Goal: Information Seeking & Learning: Learn about a topic

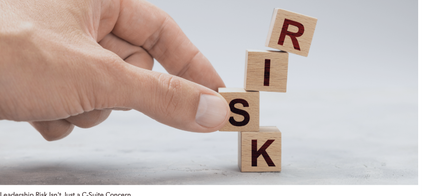
scroll to position [1373, 0]
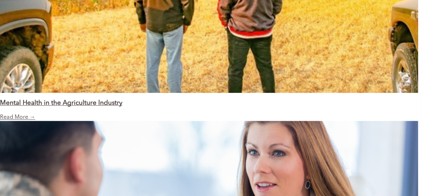
scroll to position [885, 0]
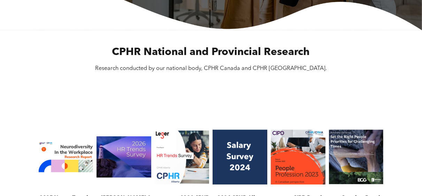
scroll to position [244, 0]
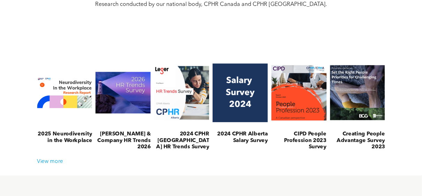
click at [229, 113] on link at bounding box center [240, 93] width 59 height 71
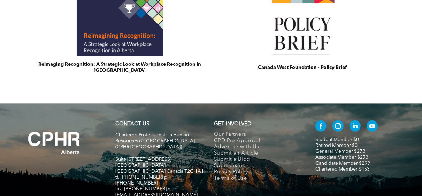
scroll to position [557, 0]
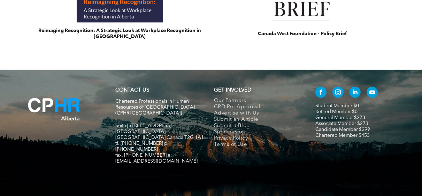
click at [71, 108] on img at bounding box center [54, 109] width 80 height 51
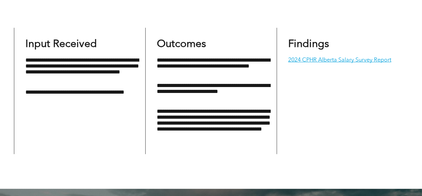
scroll to position [453, 0]
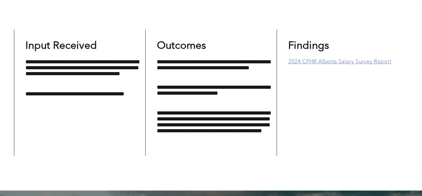
click at [349, 61] on link "2024 CPHR Alberta Salary Survey Report" at bounding box center [339, 62] width 103 height 6
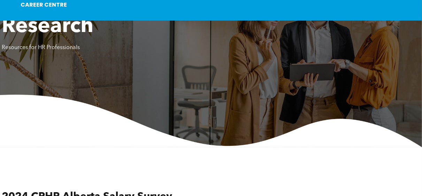
scroll to position [0, 0]
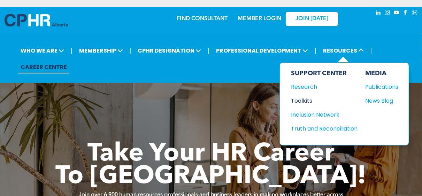
click at [306, 100] on div "Toolkits" at bounding box center [321, 101] width 60 height 9
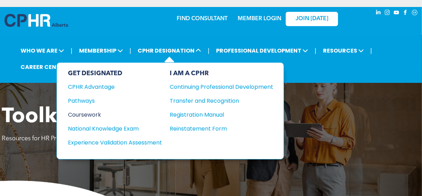
click at [88, 115] on div "Coursework" at bounding box center [110, 115] width 85 height 9
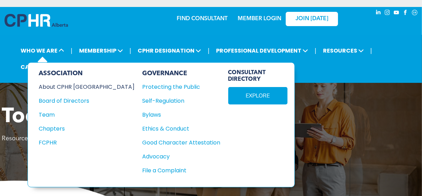
click at [77, 86] on div "About CPHR [GEOGRAPHIC_DATA]" at bounding box center [82, 87] width 86 height 9
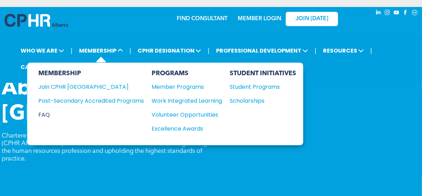
click at [44, 112] on div "FAQ" at bounding box center [85, 115] width 95 height 9
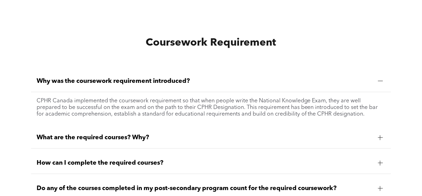
scroll to position [557, 0]
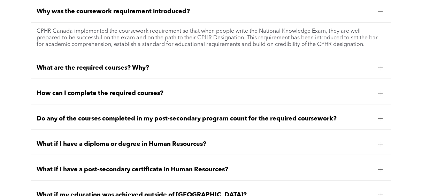
click at [199, 144] on span "What if I have a diploma or degree in Human Resources?" at bounding box center [205, 144] width 336 height 8
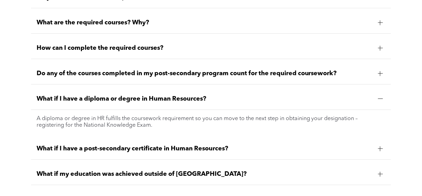
scroll to position [488, 0]
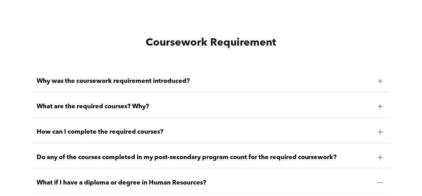
click at [134, 109] on span "What are the required courses? Why?" at bounding box center [205, 107] width 336 height 8
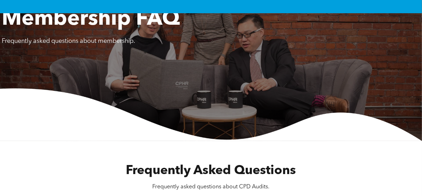
scroll to position [0, 0]
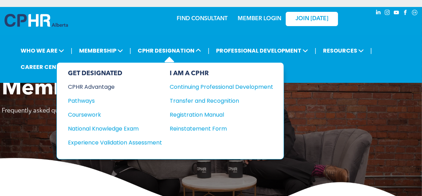
click at [88, 86] on div "CPHR Advantage" at bounding box center [110, 87] width 85 height 9
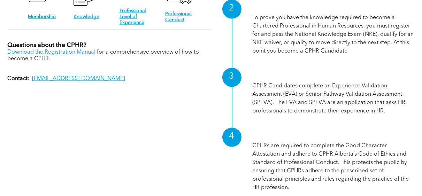
scroll to position [732, 0]
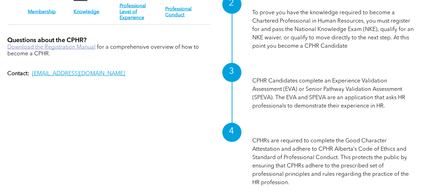
click at [76, 45] on link "Download the Registration Manual" at bounding box center [52, 48] width 88 height 6
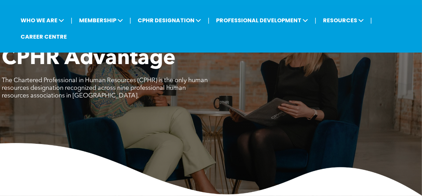
scroll to position [0, 0]
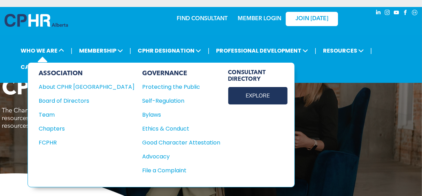
click at [228, 97] on link "EXPLORE" at bounding box center [257, 95] width 59 height 17
